Goal: Book appointment/travel/reservation

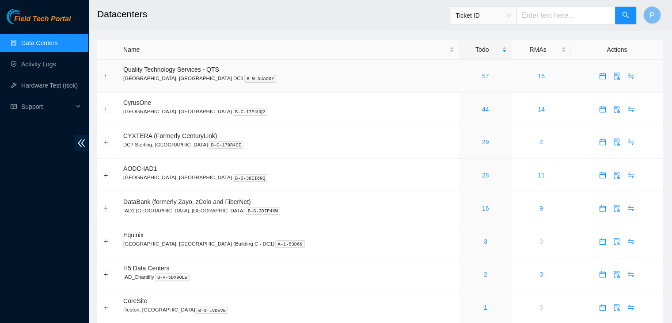
click at [482, 74] on link "57" at bounding box center [485, 75] width 7 height 7
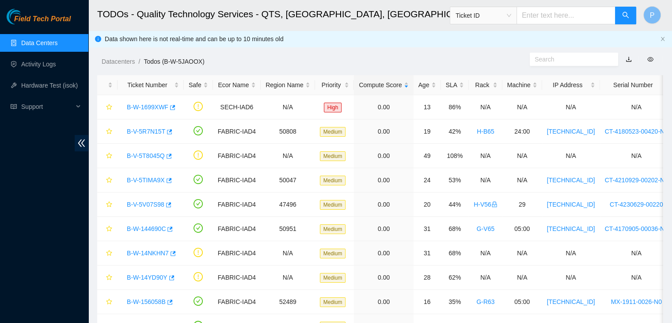
click at [35, 46] on link "Data Centers" at bounding box center [39, 42] width 36 height 7
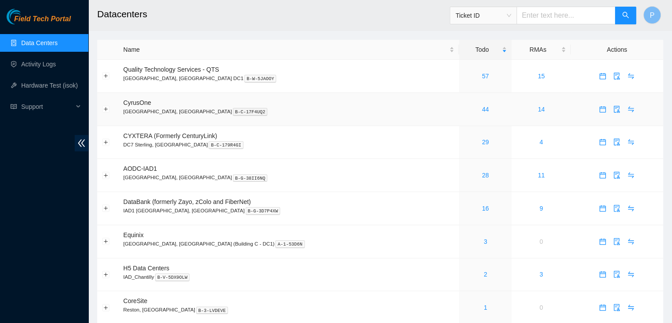
click at [464, 108] on div "44" at bounding box center [485, 109] width 43 height 10
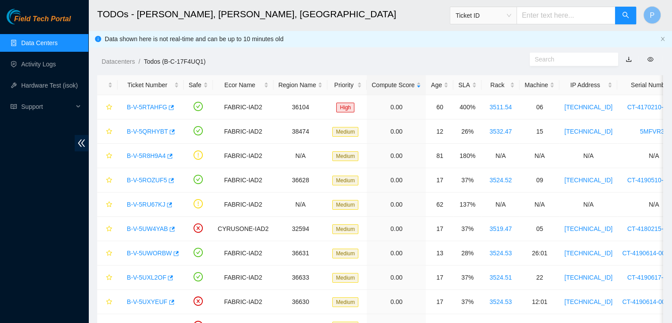
click at [47, 39] on link "Data Centers" at bounding box center [39, 42] width 36 height 7
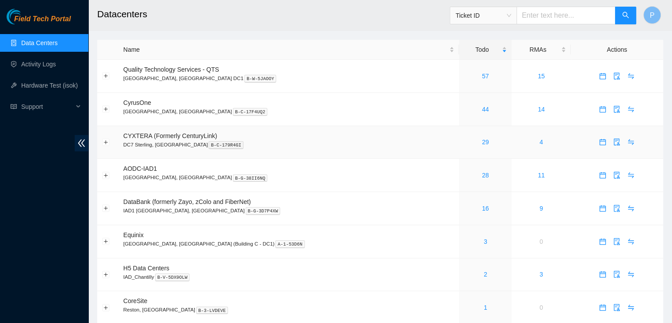
click at [464, 146] on div "29" at bounding box center [485, 142] width 43 height 10
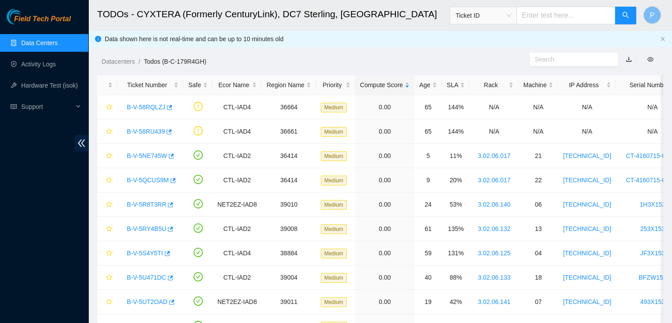
click at [44, 46] on link "Data Centers" at bounding box center [39, 42] width 36 height 7
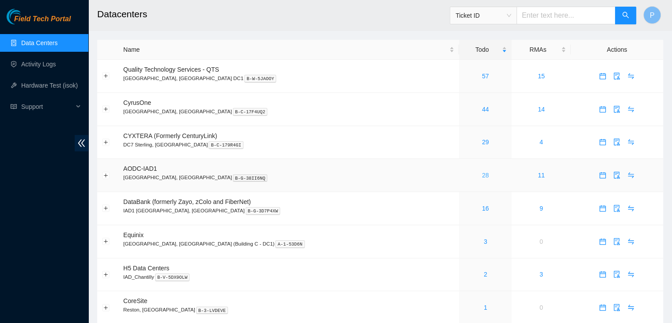
click at [482, 176] on link "28" at bounding box center [485, 174] width 7 height 7
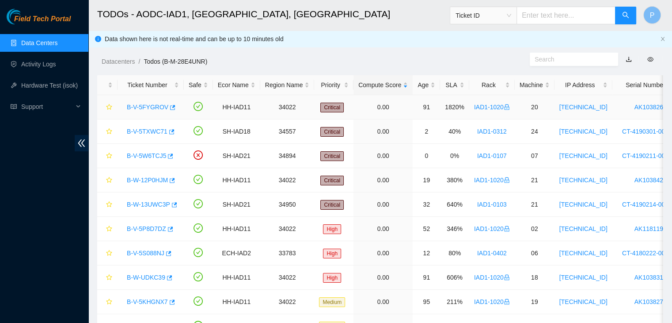
click at [141, 104] on link "B-V-5FYGROV" at bounding box center [148, 106] width 42 height 7
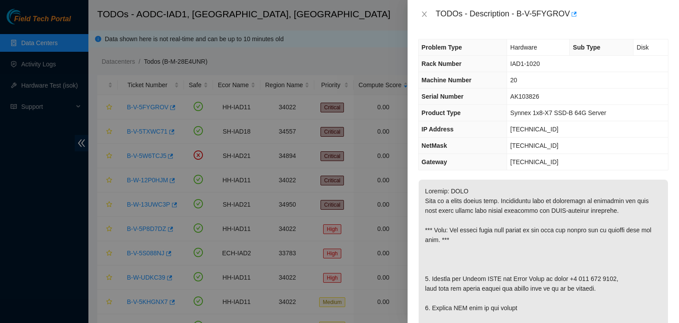
click at [134, 252] on div at bounding box center [339, 161] width 679 height 323
click at [423, 13] on icon "close" at bounding box center [424, 14] width 7 height 7
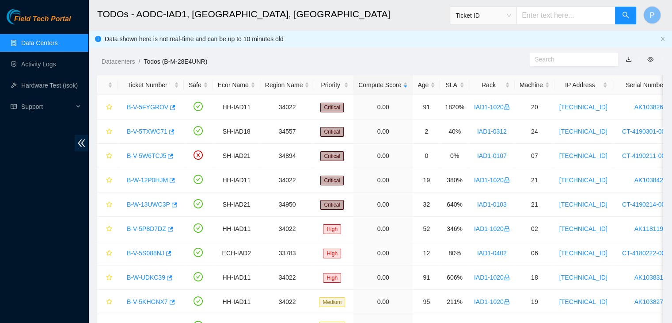
click at [21, 45] on link "Data Centers" at bounding box center [39, 42] width 36 height 7
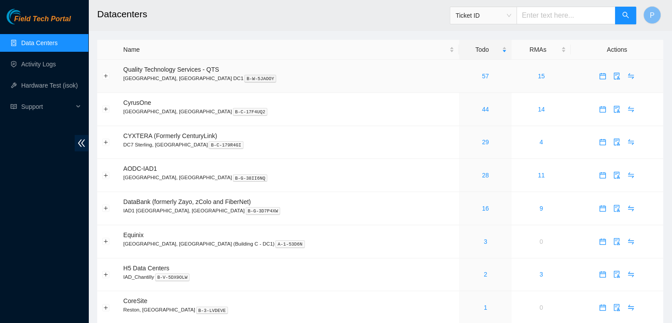
drag, startPoint x: 462, startPoint y: 73, endPoint x: 455, endPoint y: 72, distance: 7.1
click at [464, 72] on div "57" at bounding box center [485, 76] width 43 height 10
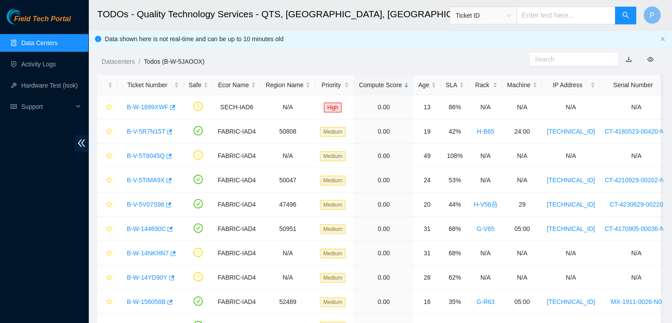
click at [53, 39] on link "Data Centers" at bounding box center [39, 42] width 36 height 7
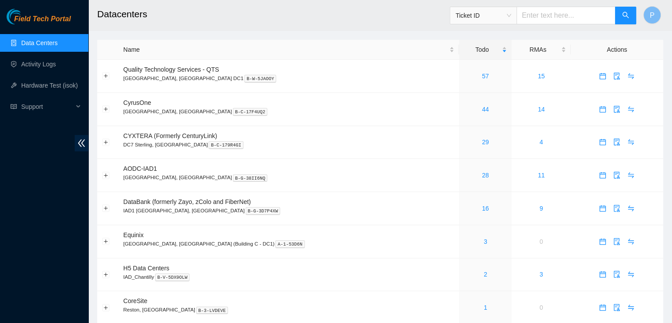
click at [62, 263] on div "Field Tech Portal Data Centers Activity Logs Hardware Test (isok) Support" at bounding box center [44, 166] width 88 height 314
click at [484, 274] on link "2" at bounding box center [486, 273] width 4 height 7
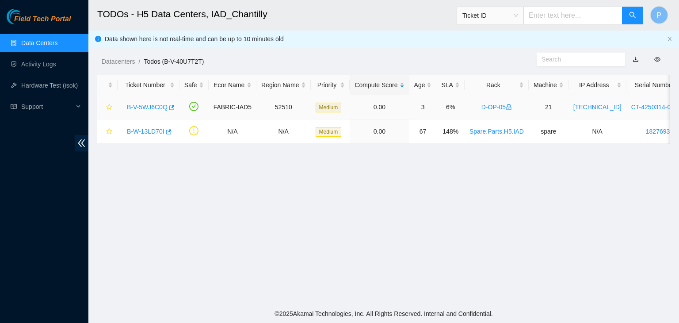
click at [148, 100] on div "B-V-5WJ6C0Q" at bounding box center [148, 107] width 52 height 14
click at [148, 102] on div "B-V-5WJ6C0Q" at bounding box center [148, 107] width 52 height 14
click at [148, 104] on link "B-V-5WJ6C0Q" at bounding box center [147, 106] width 41 height 7
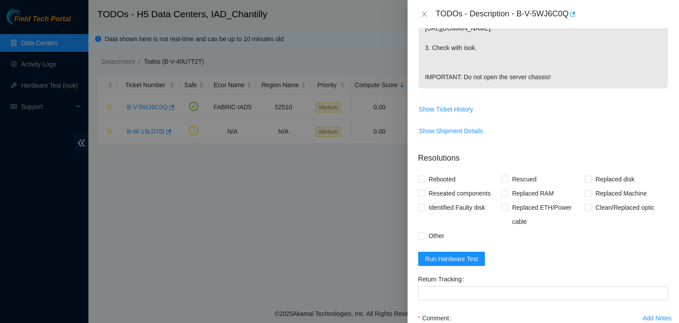
scroll to position [341, 0]
click at [447, 109] on span "Show Ticket History" at bounding box center [446, 109] width 54 height 10
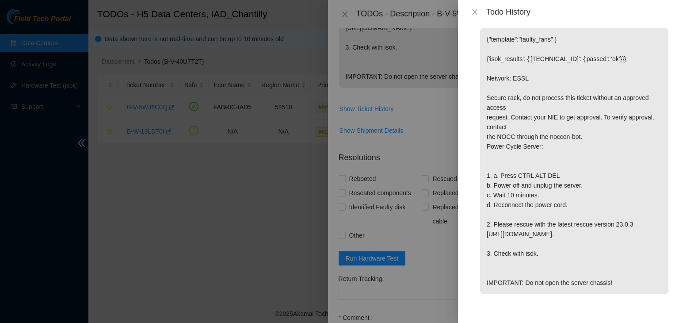
scroll to position [0, 0]
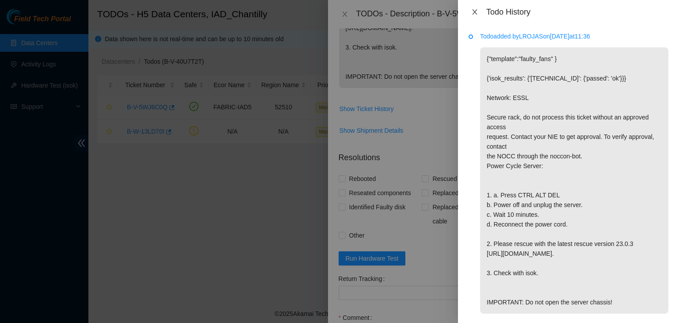
click at [473, 11] on icon "close" at bounding box center [474, 11] width 7 height 7
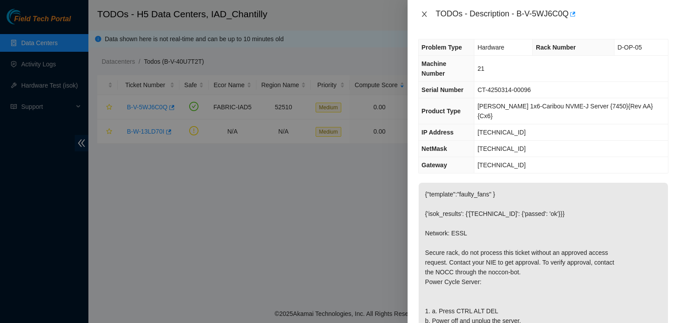
click at [424, 16] on icon "close" at bounding box center [424, 14] width 7 height 7
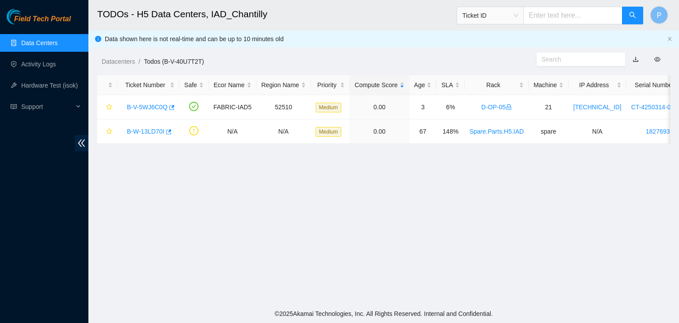
click at [50, 43] on link "Data Centers" at bounding box center [39, 42] width 36 height 7
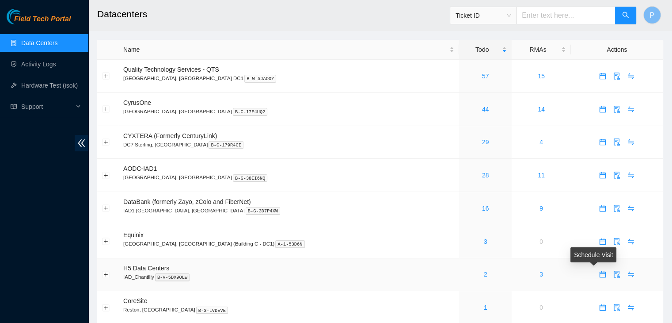
click at [599, 276] on icon "calendar" at bounding box center [602, 273] width 7 height 7
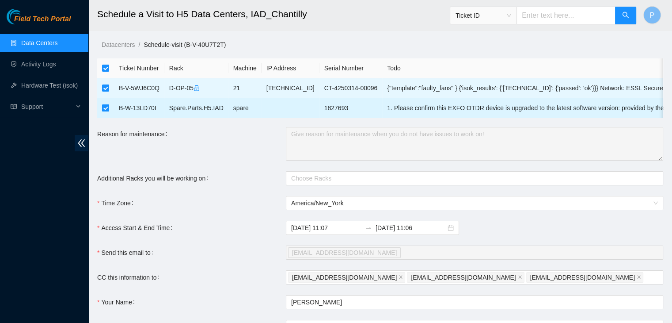
click at [108, 109] on input "checkbox" at bounding box center [105, 107] width 7 height 7
checkbox input "false"
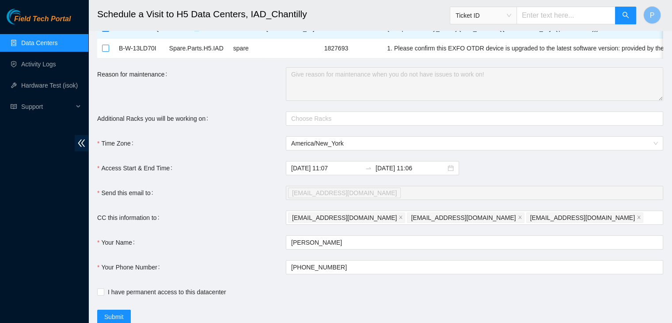
scroll to position [60, 0]
click at [412, 172] on input "2025-09-30 11:06" at bounding box center [411, 168] width 70 height 10
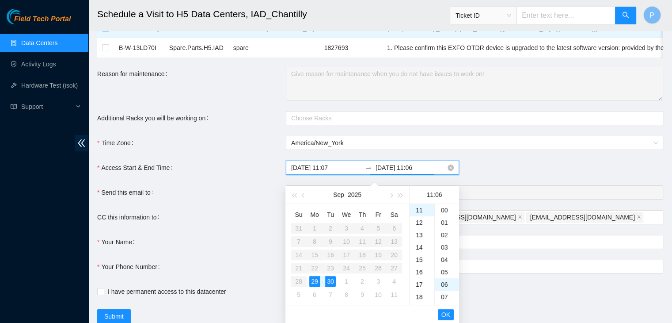
scroll to position [74, 0]
click at [418, 297] on div "18" at bounding box center [422, 296] width 25 height 12
click at [445, 211] on div "00" at bounding box center [447, 210] width 24 height 12
click at [312, 281] on div "29" at bounding box center [314, 281] width 11 height 11
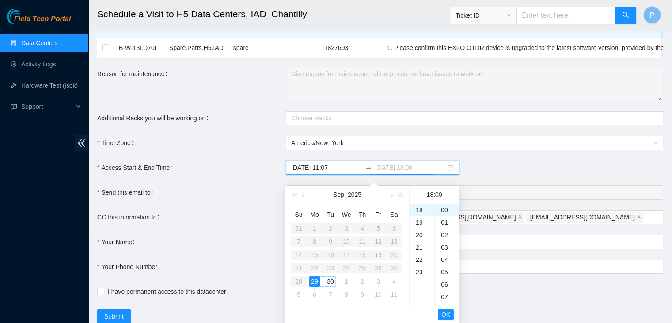
type input "2025-09-29 18:00"
click at [446, 311] on span "OK" at bounding box center [445, 314] width 9 height 10
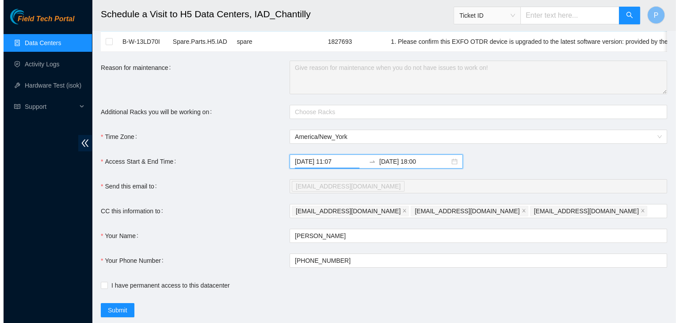
scroll to position [96, 0]
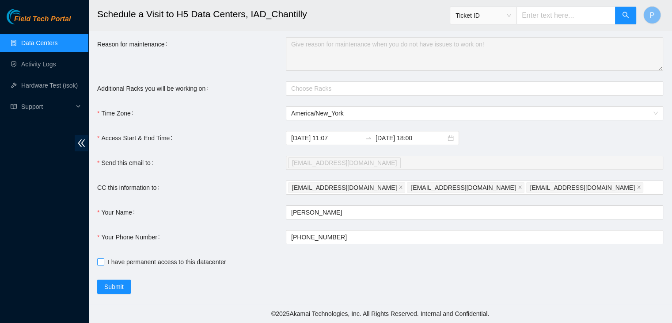
click at [103, 263] on input "I have permanent access to this datacenter" at bounding box center [100, 261] width 6 height 6
checkbox input "true"
click at [107, 287] on span "Submit" at bounding box center [113, 286] width 19 height 10
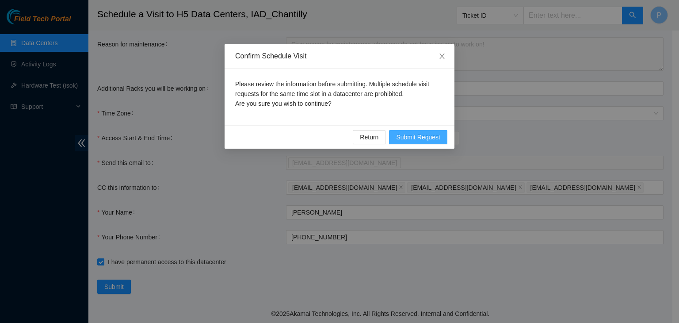
click at [415, 140] on span "Submit Request" at bounding box center [418, 137] width 44 height 10
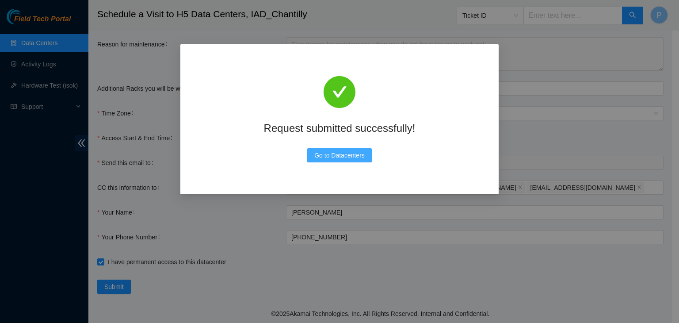
click at [325, 152] on span "Go to Datacenters" at bounding box center [339, 155] width 50 height 10
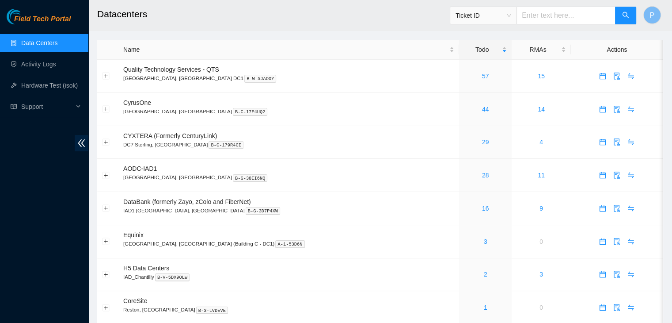
click at [0, 225] on div "Field Tech Portal Data Centers Activity Logs Hardware Test (isok) Support" at bounding box center [44, 166] width 88 height 314
